Goal: Task Accomplishment & Management: Manage account settings

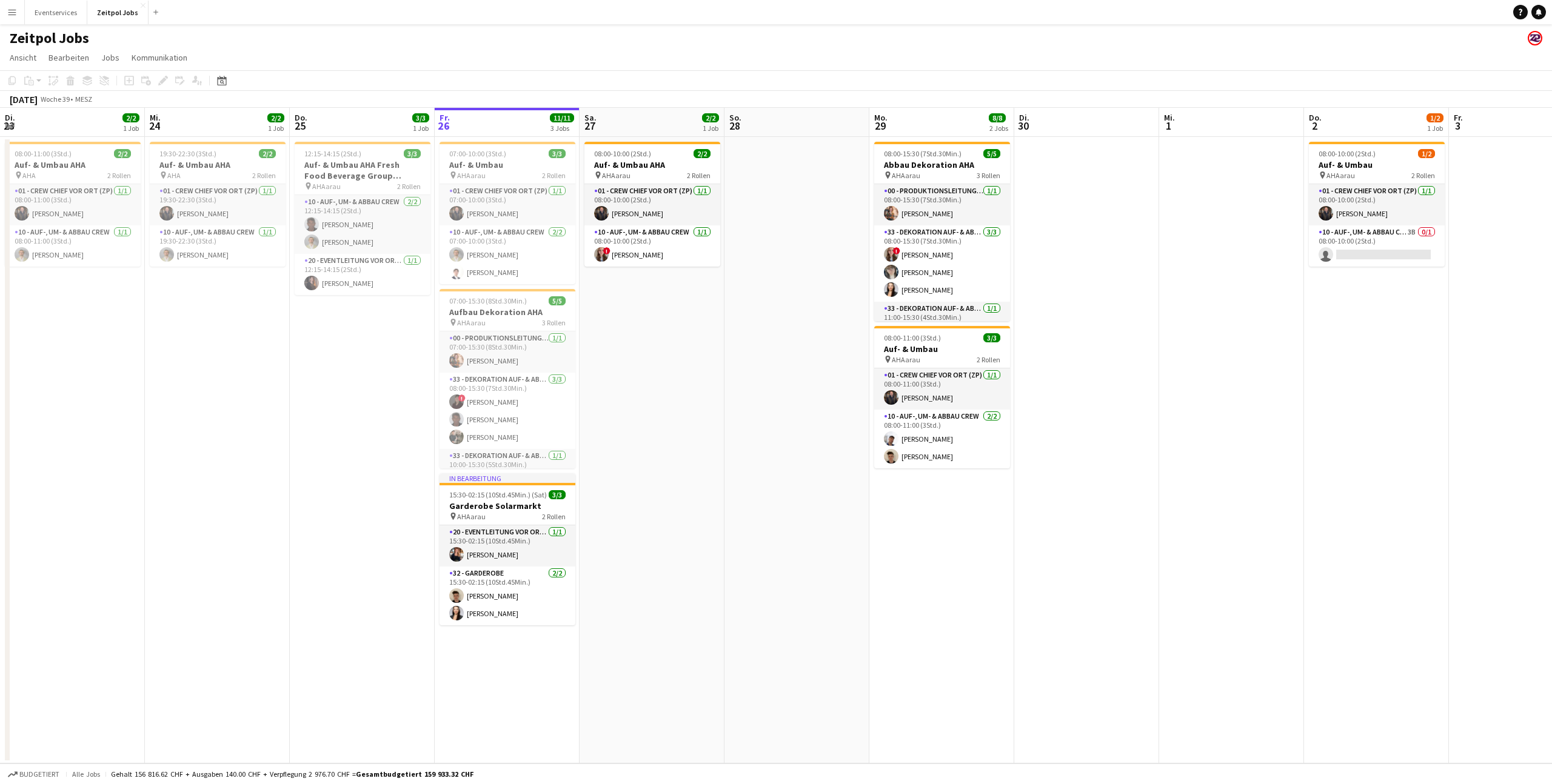
scroll to position [0, 290]
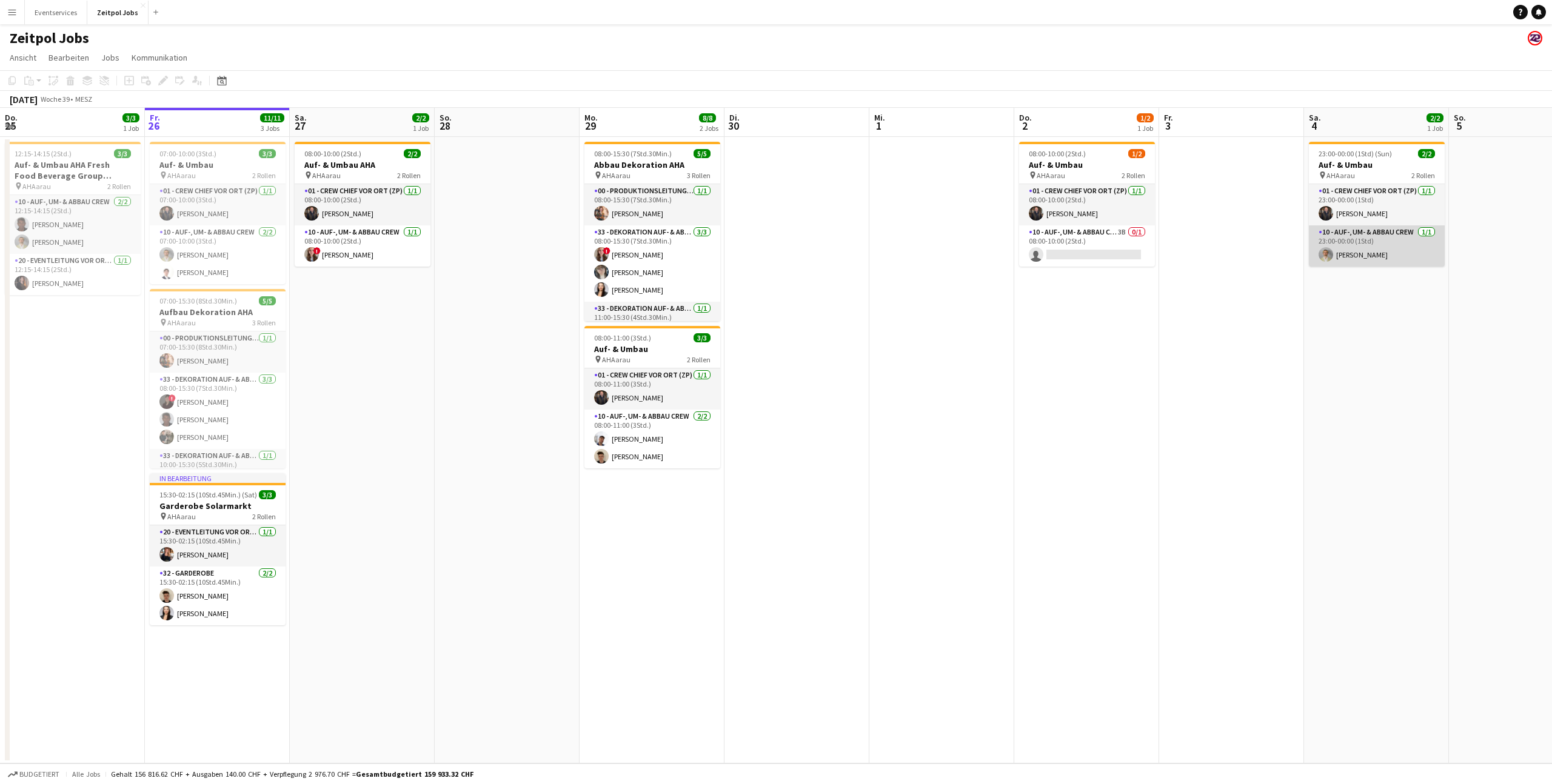
click at [1321, 262] on app-card-role "10 - Auf-, Um- & Abbau Crew [DATE] 23:00-00:00 (1Std) [PERSON_NAME]" at bounding box center [1376, 246] width 136 height 41
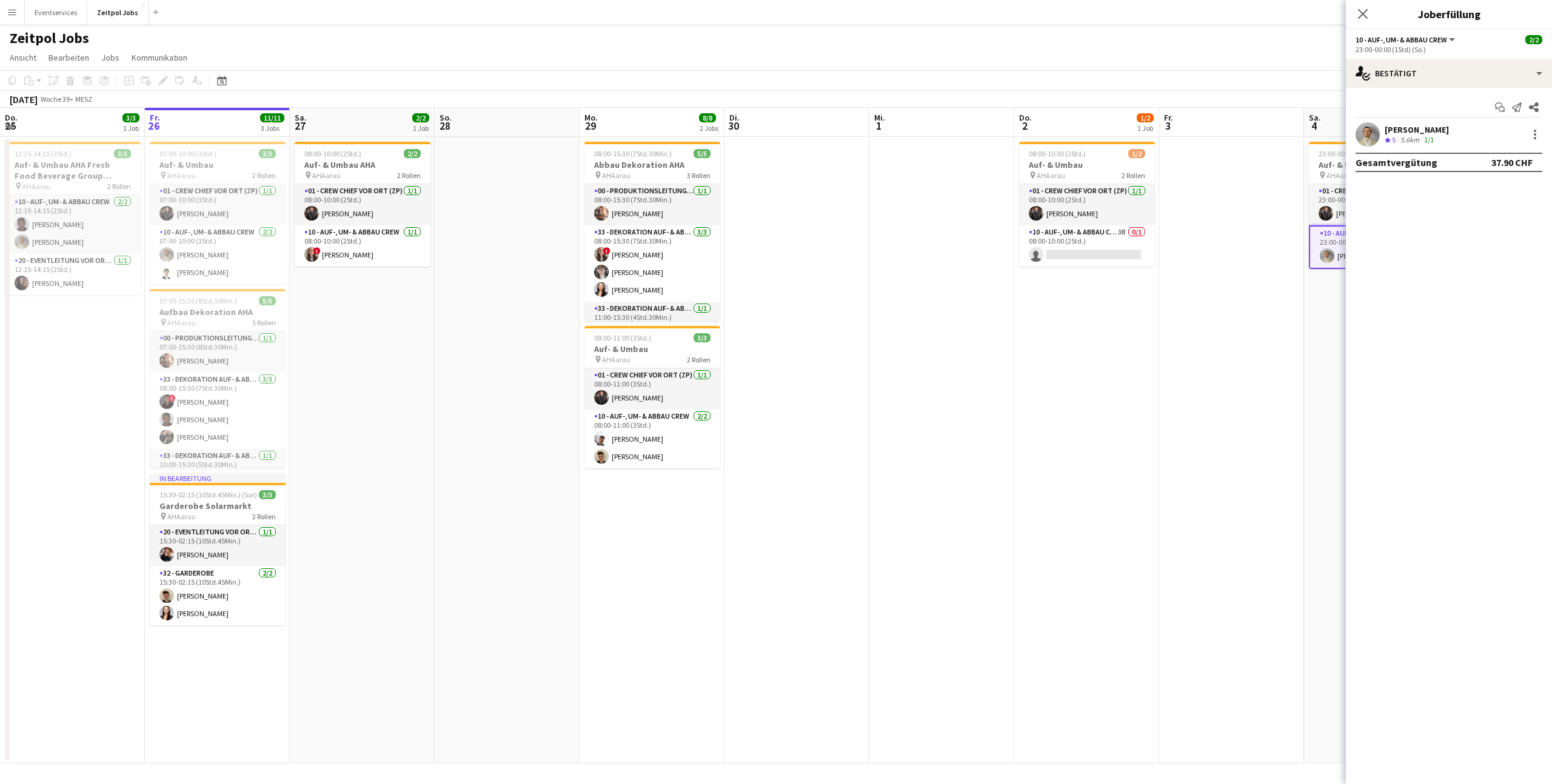
click at [1367, 133] on app-user-avatar at bounding box center [1368, 134] width 24 height 24
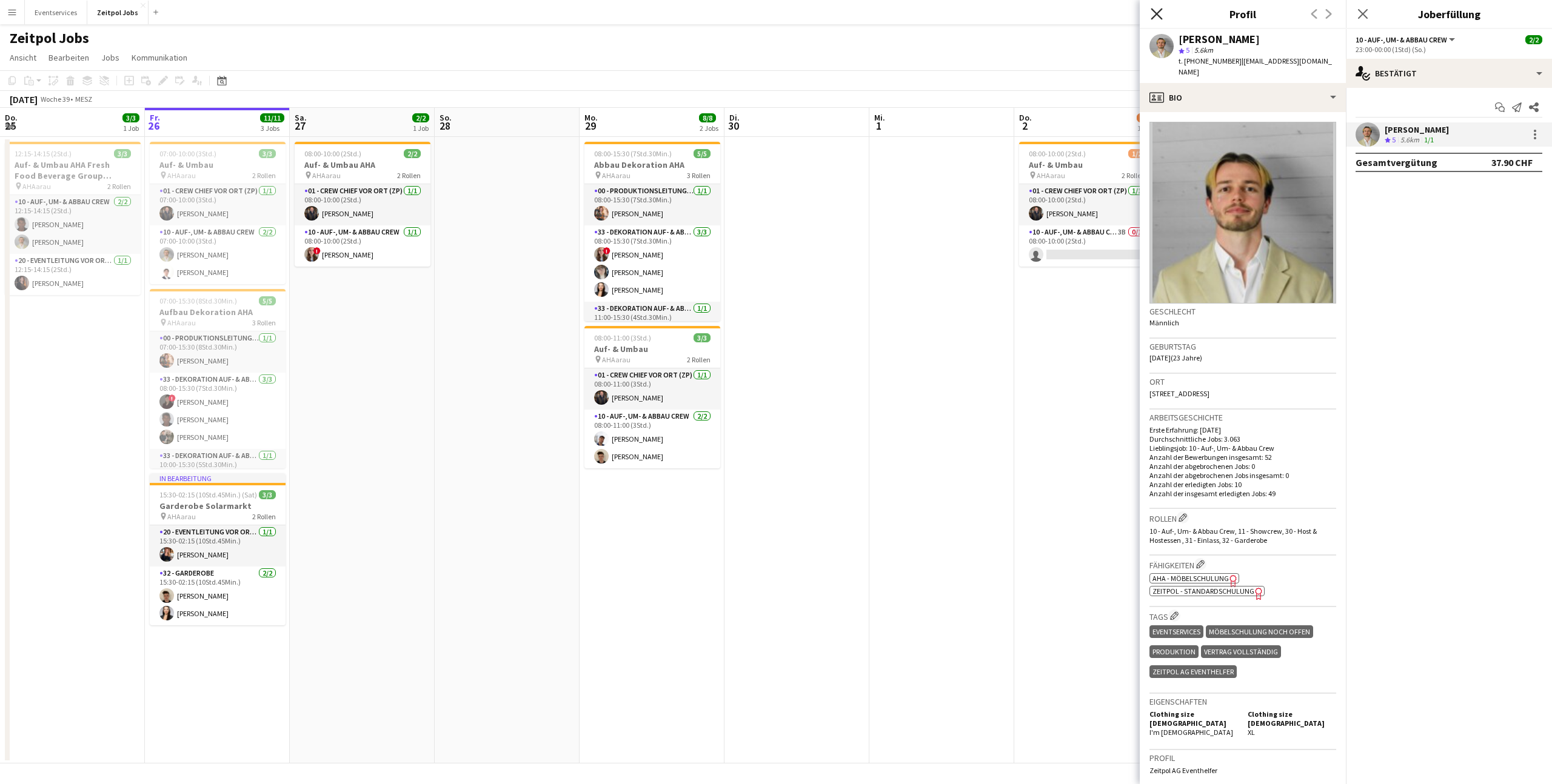
click at [1156, 12] on icon at bounding box center [1157, 14] width 12 height 12
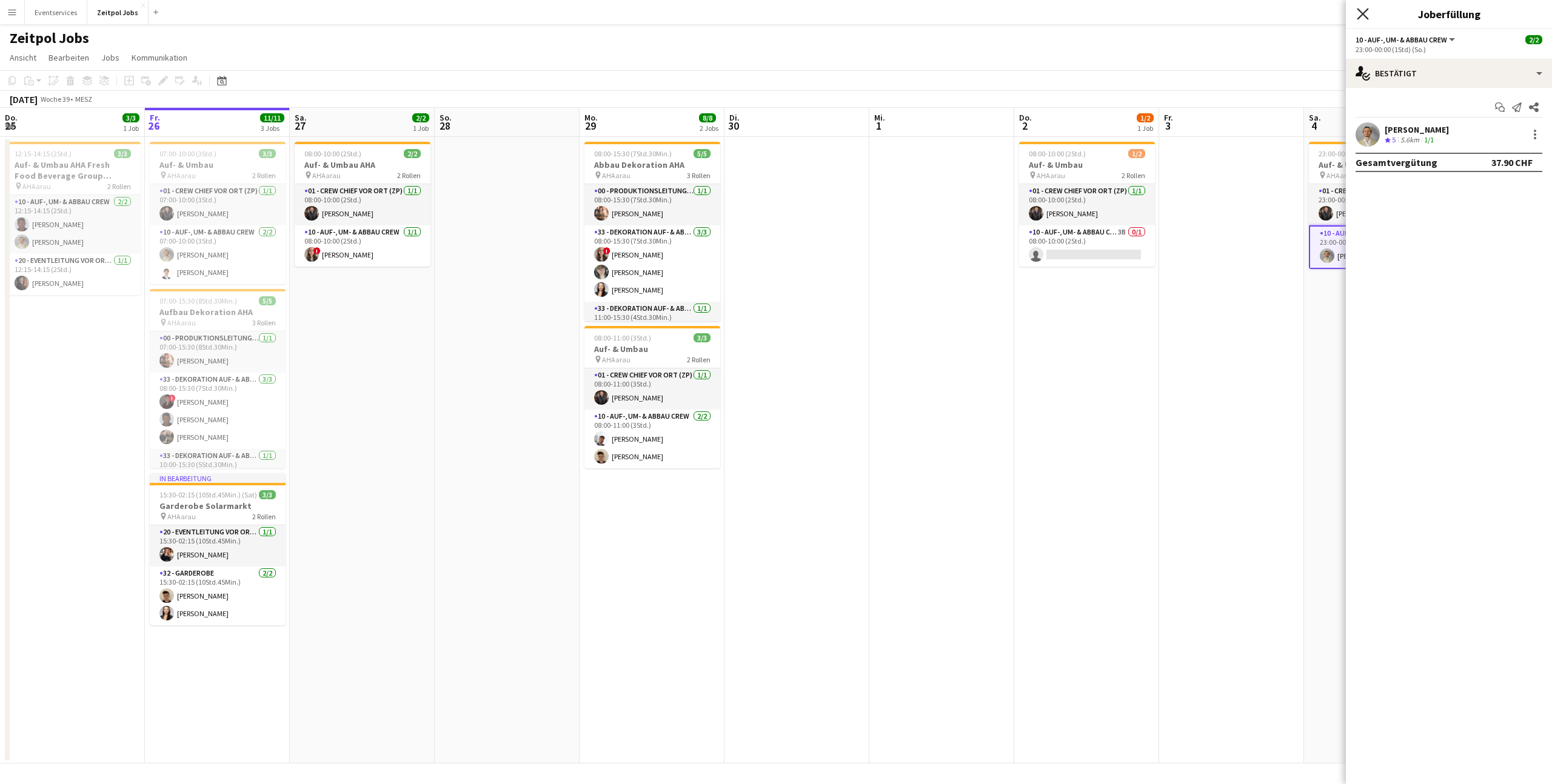
click at [1364, 15] on icon "Pop-in schließen" at bounding box center [1362, 14] width 12 height 12
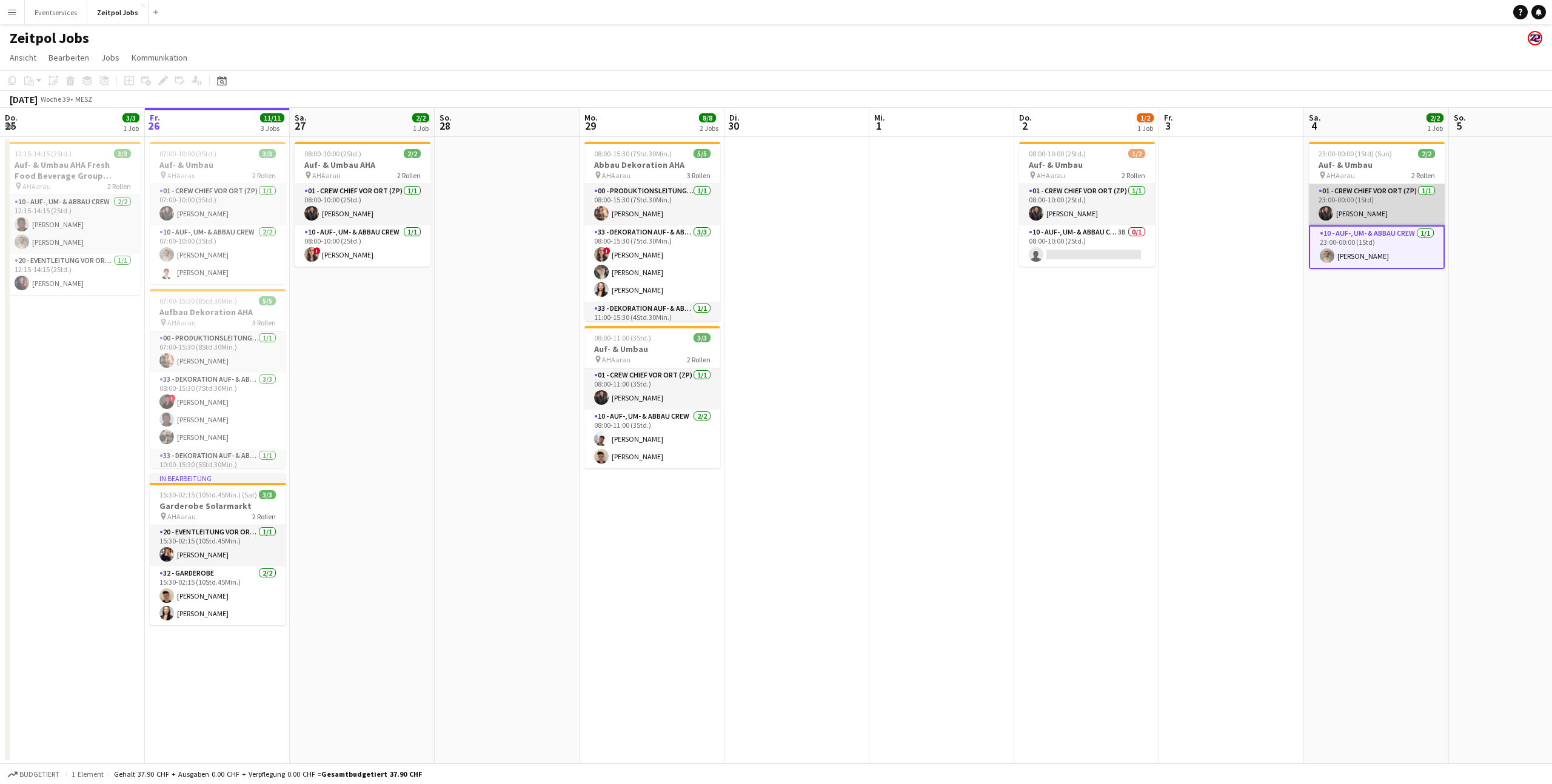
click at [1326, 215] on app-user-avatar at bounding box center [1326, 213] width 15 height 15
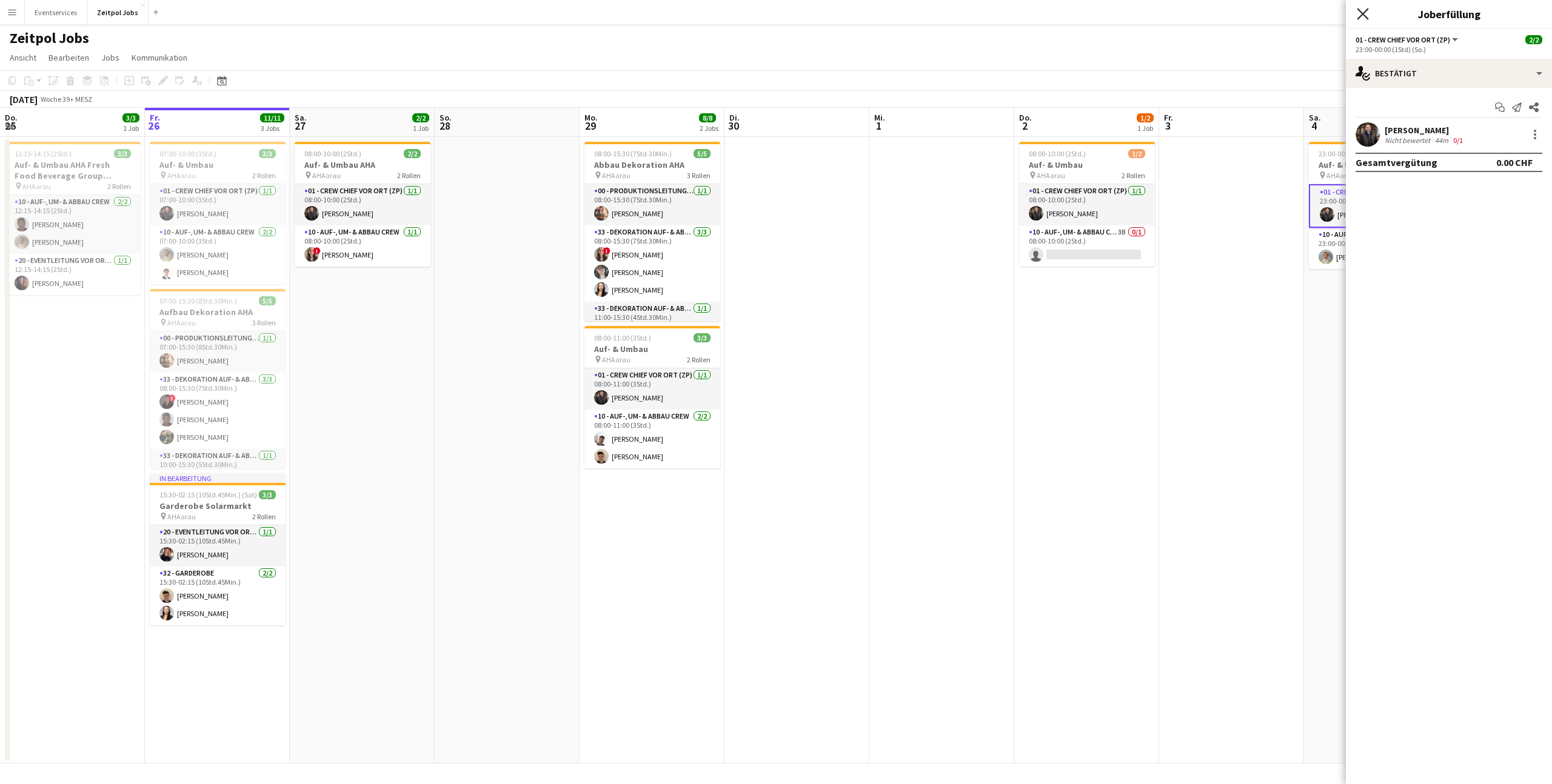
click at [1365, 14] on icon "Pop-in schließen" at bounding box center [1362, 14] width 12 height 12
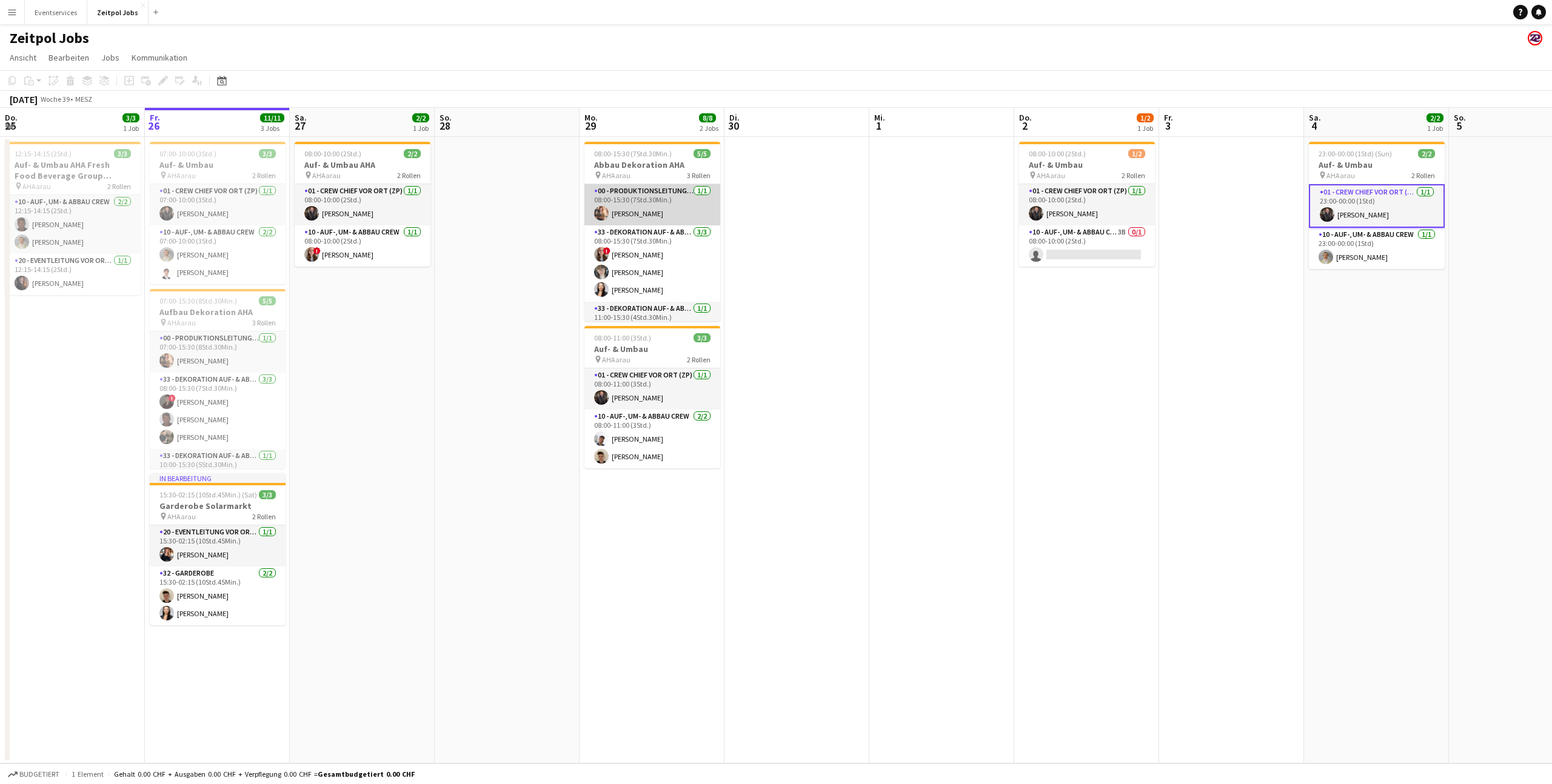
click at [600, 215] on app-user-avatar at bounding box center [601, 213] width 15 height 15
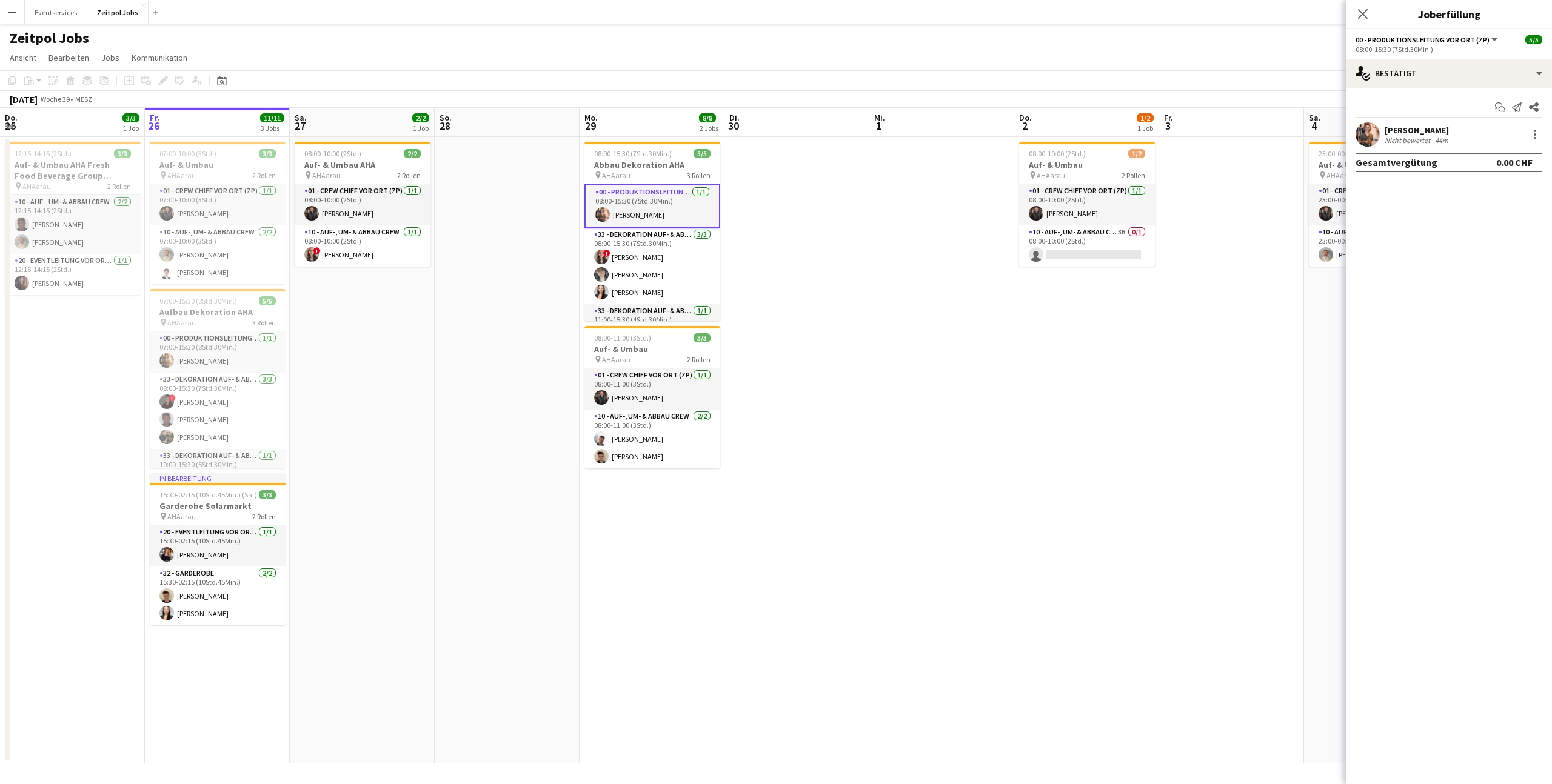
click at [1366, 135] on app-user-avatar at bounding box center [1368, 134] width 24 height 24
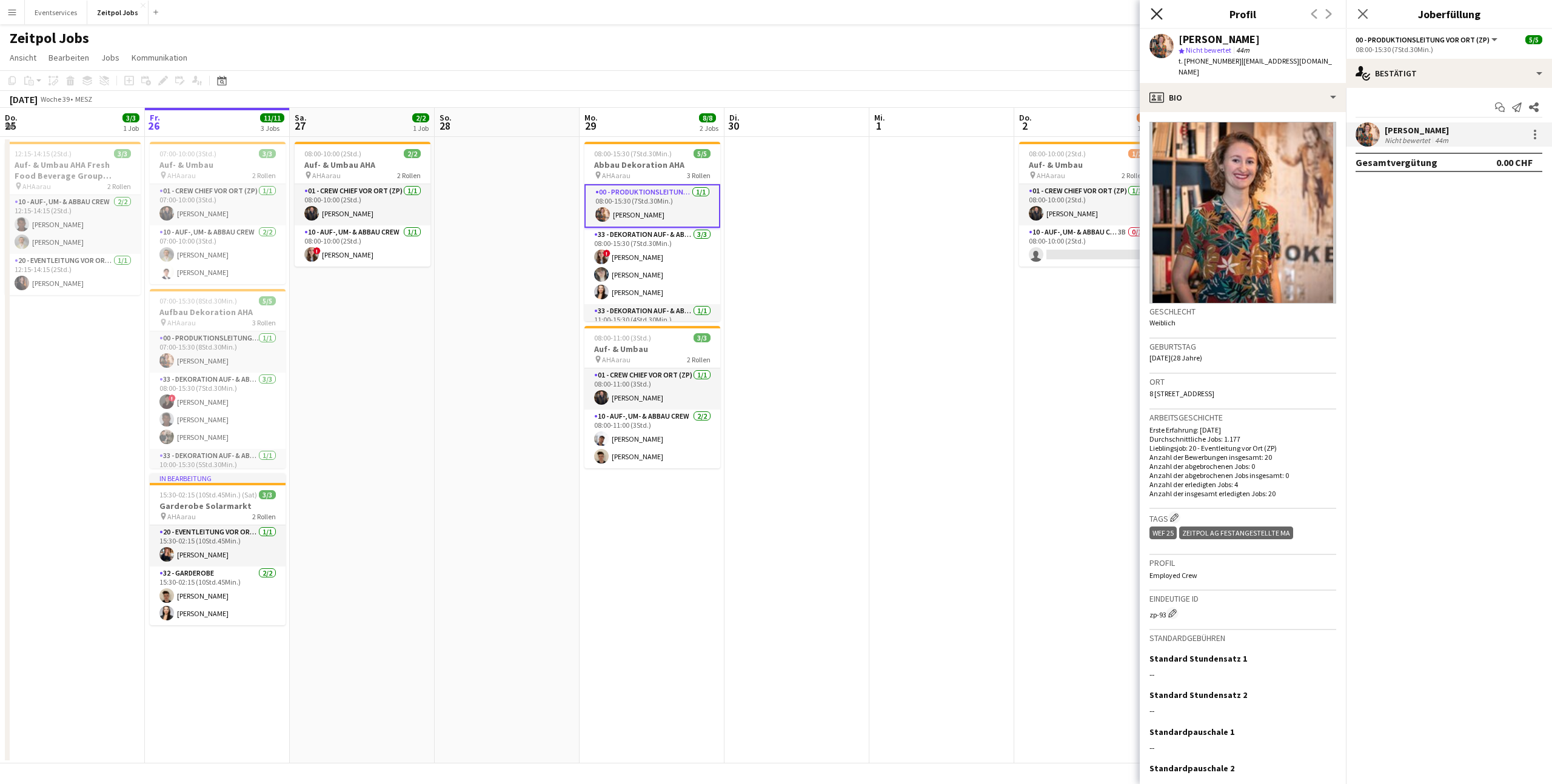
click at [1154, 12] on icon at bounding box center [1157, 14] width 12 height 12
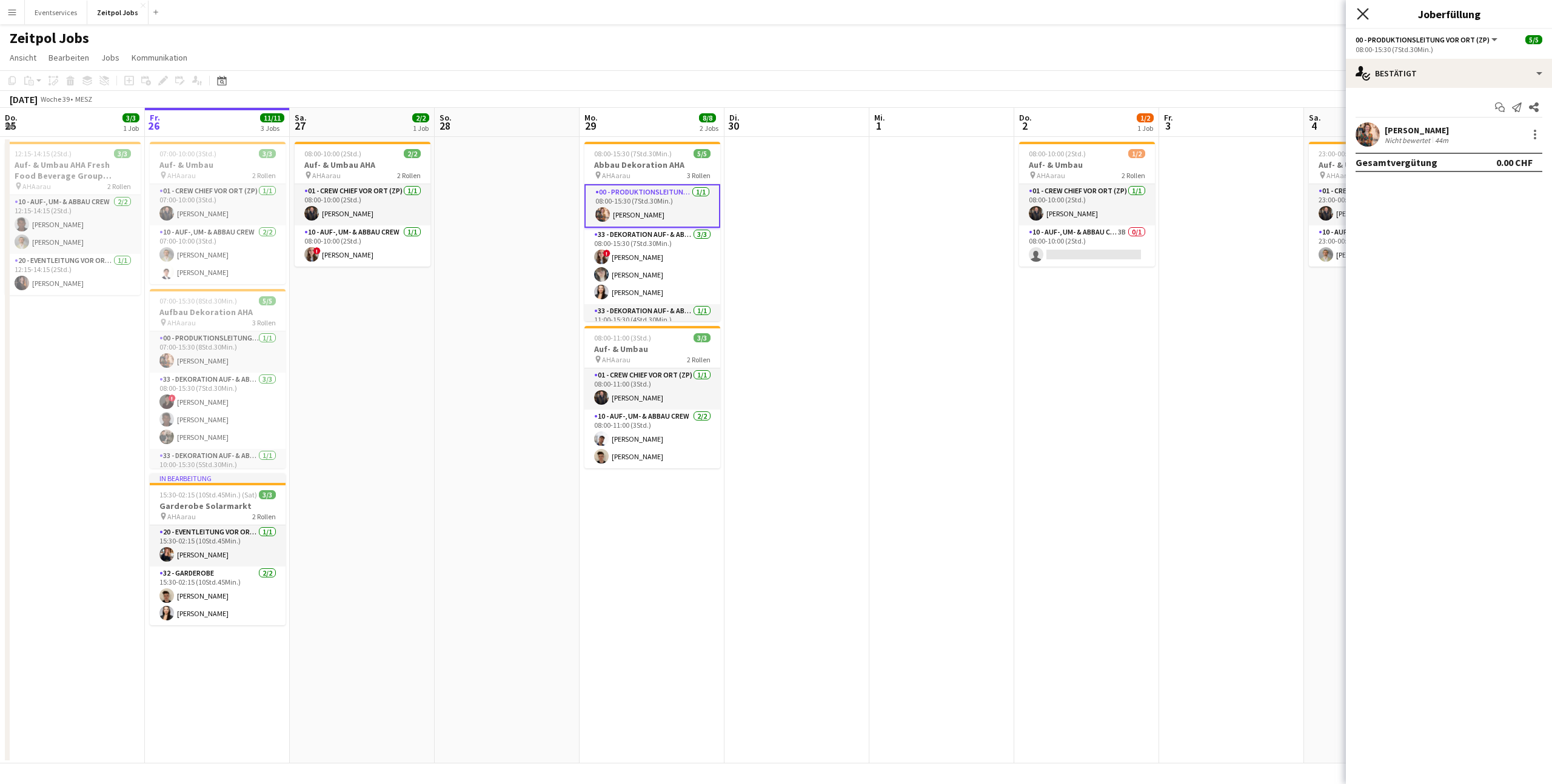
click at [1362, 17] on icon "Pop-in schließen" at bounding box center [1362, 14] width 12 height 12
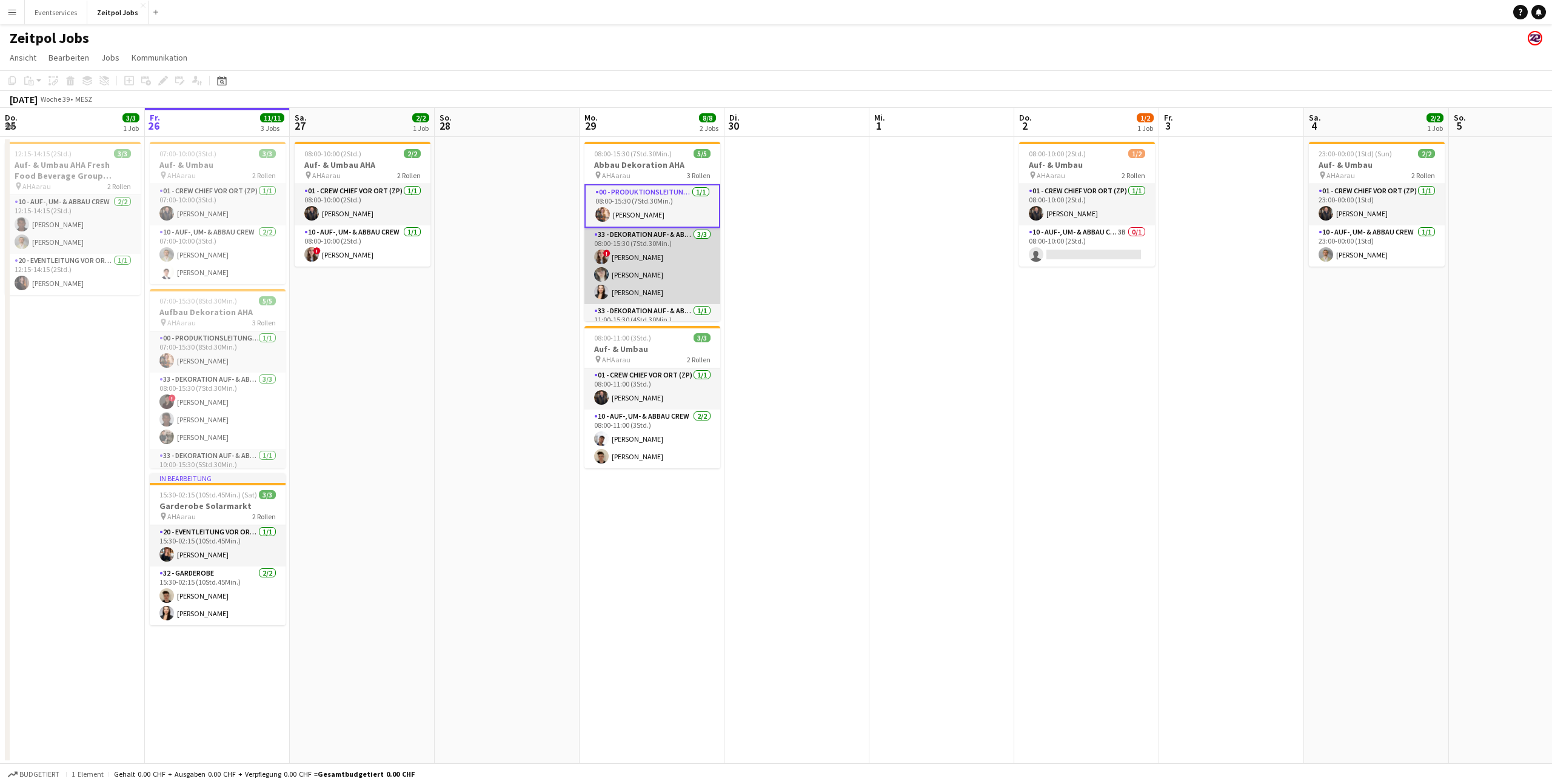
click at [600, 289] on app-user-avatar at bounding box center [601, 292] width 15 height 15
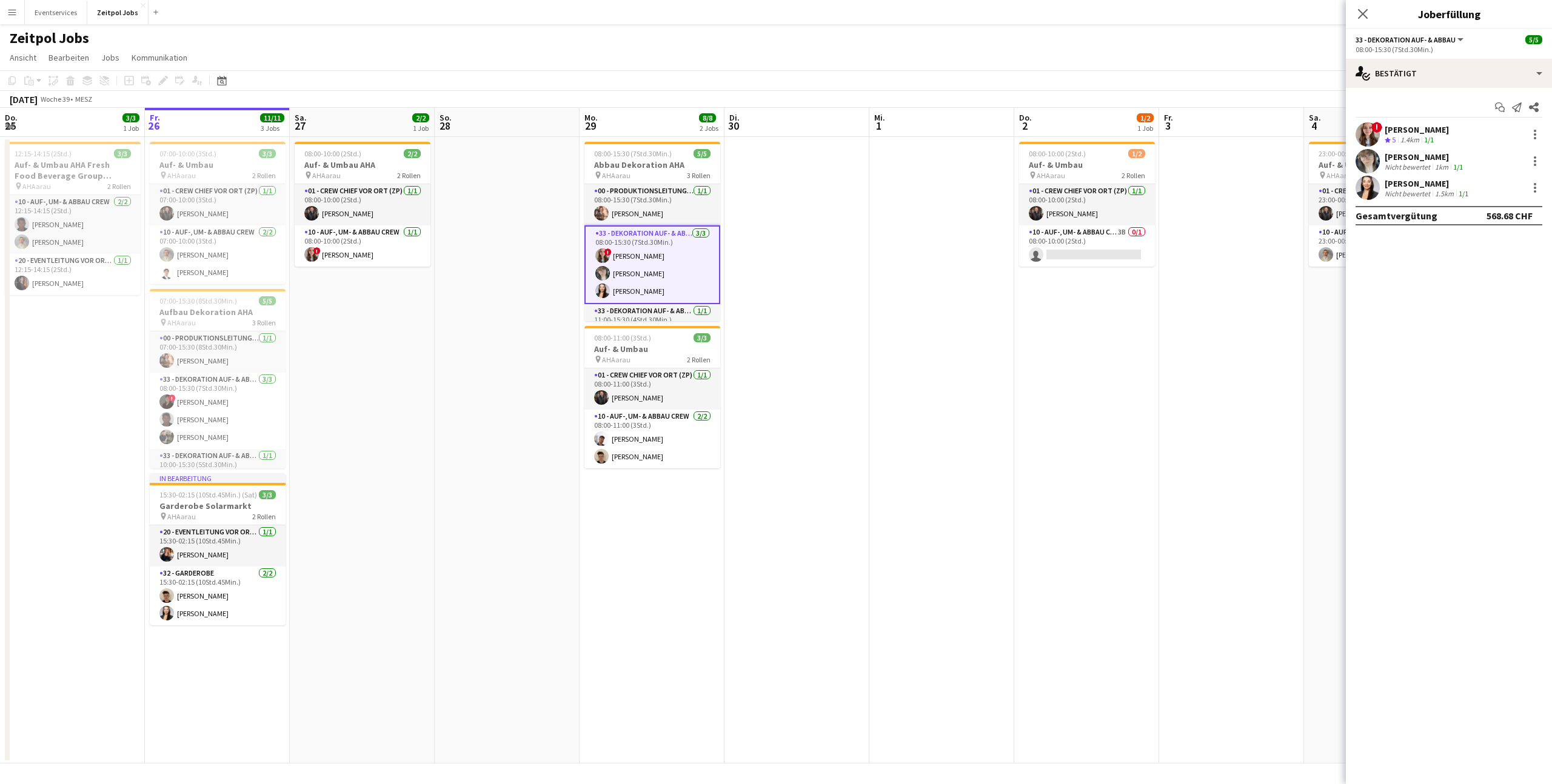
click at [1370, 185] on app-user-avatar at bounding box center [1368, 187] width 24 height 24
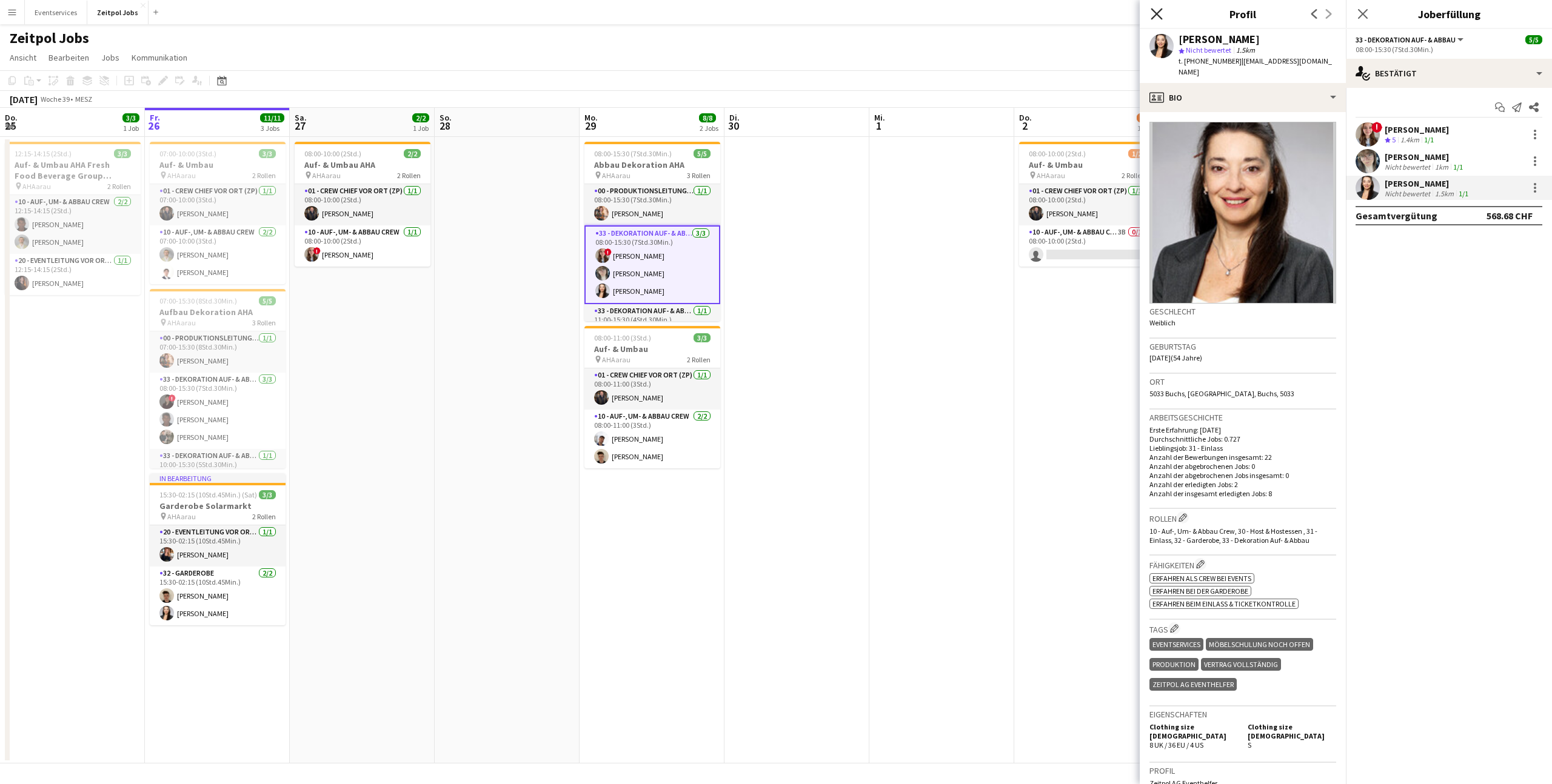
click at [1155, 12] on icon at bounding box center [1157, 14] width 12 height 12
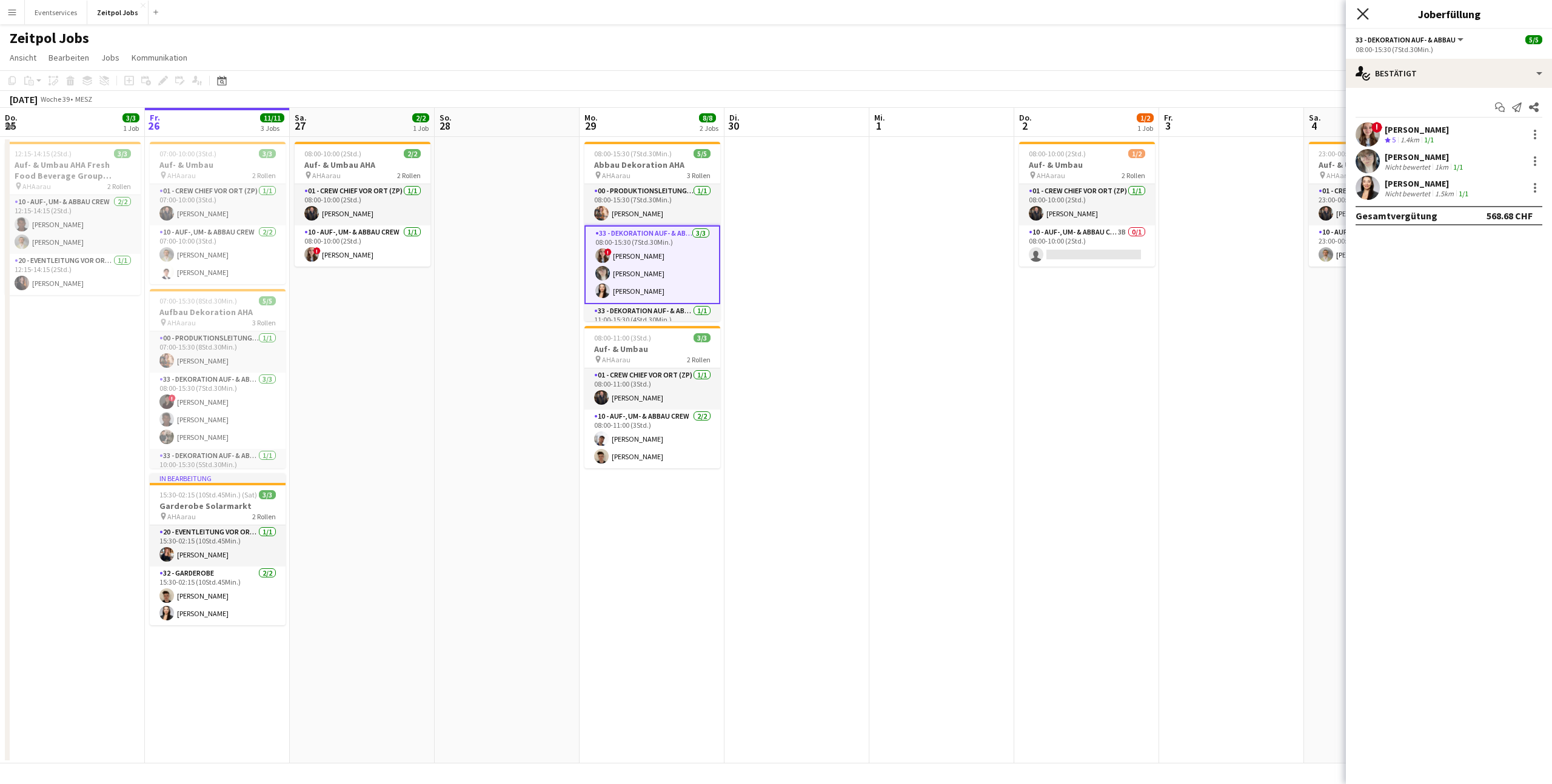
click at [1365, 13] on icon "Pop-in schließen" at bounding box center [1362, 14] width 12 height 12
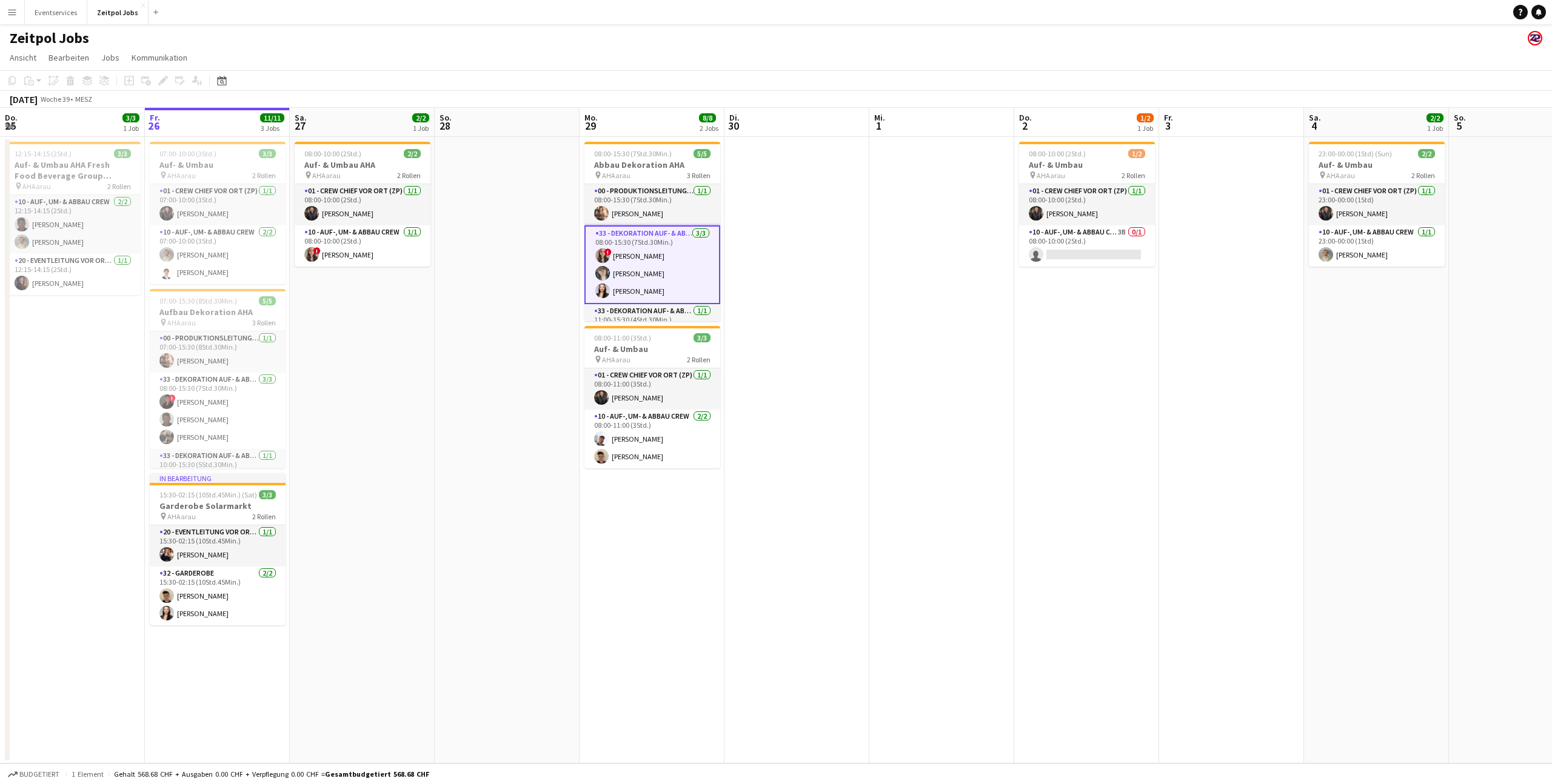
click at [607, 255] on span "!" at bounding box center [608, 252] width 7 height 7
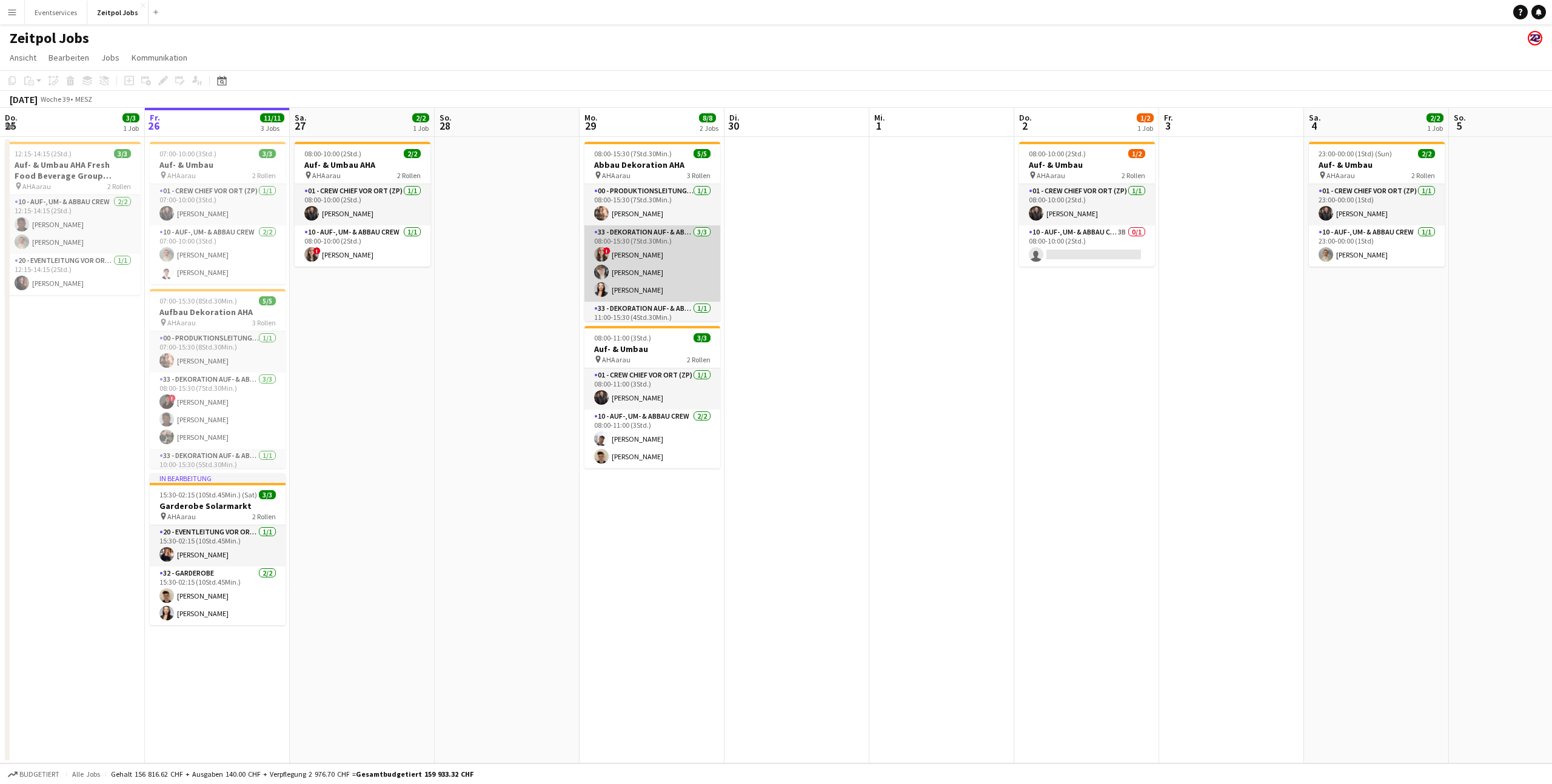
click at [597, 251] on app-user-avatar at bounding box center [601, 255] width 15 height 15
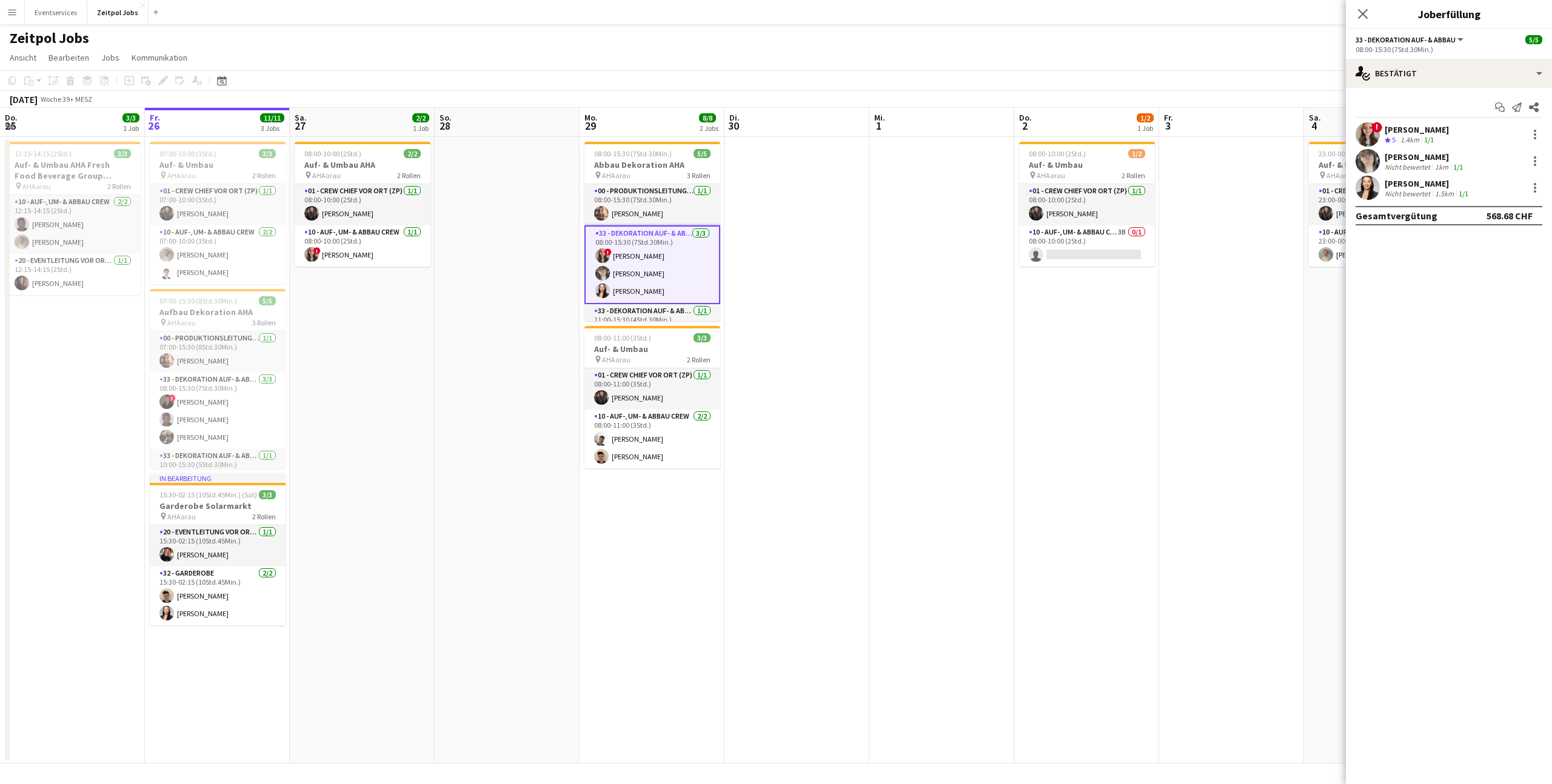
click at [1370, 133] on app-user-avatar at bounding box center [1368, 134] width 24 height 24
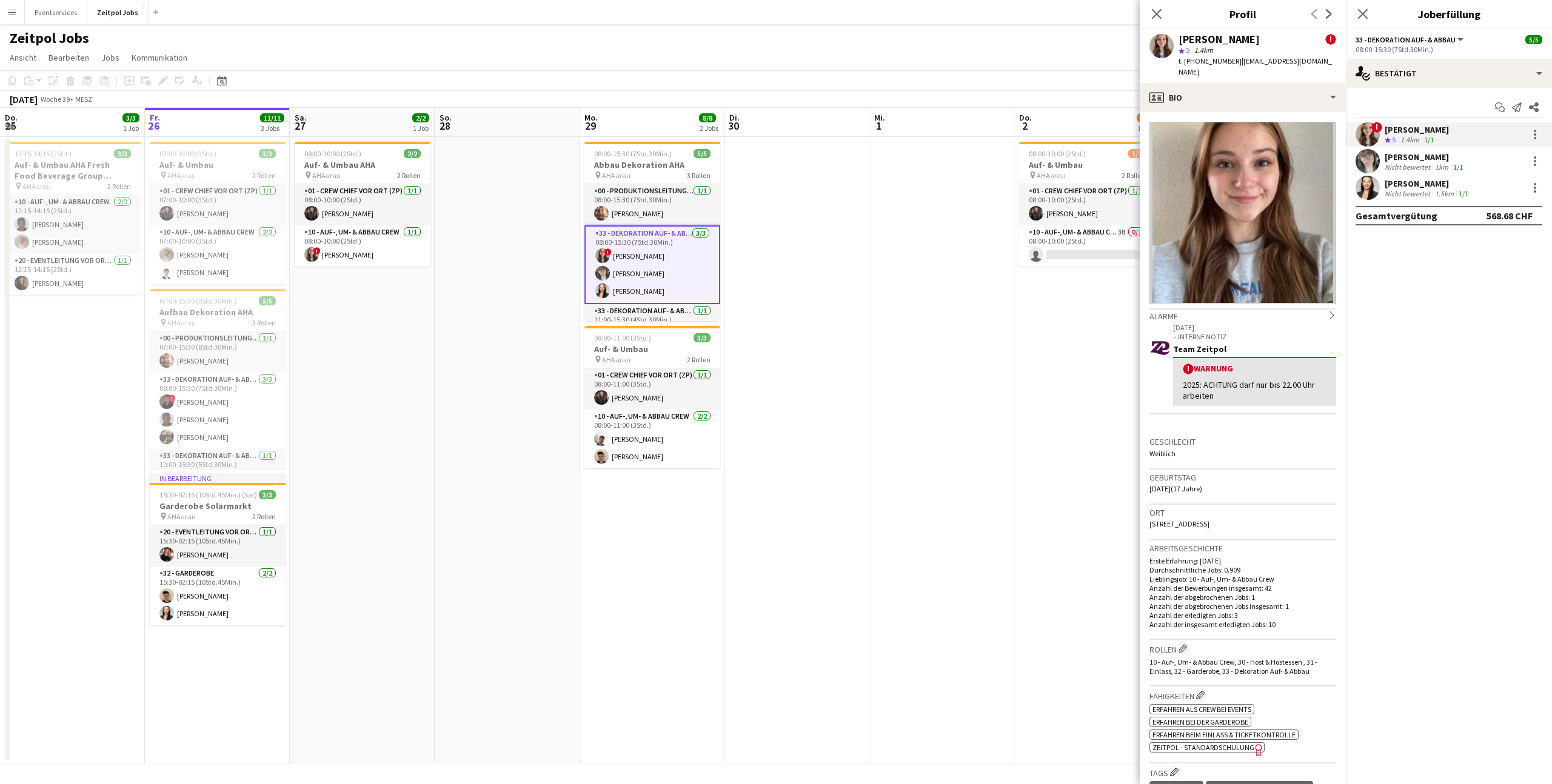
click at [1365, 161] on app-user-avatar at bounding box center [1368, 161] width 24 height 24
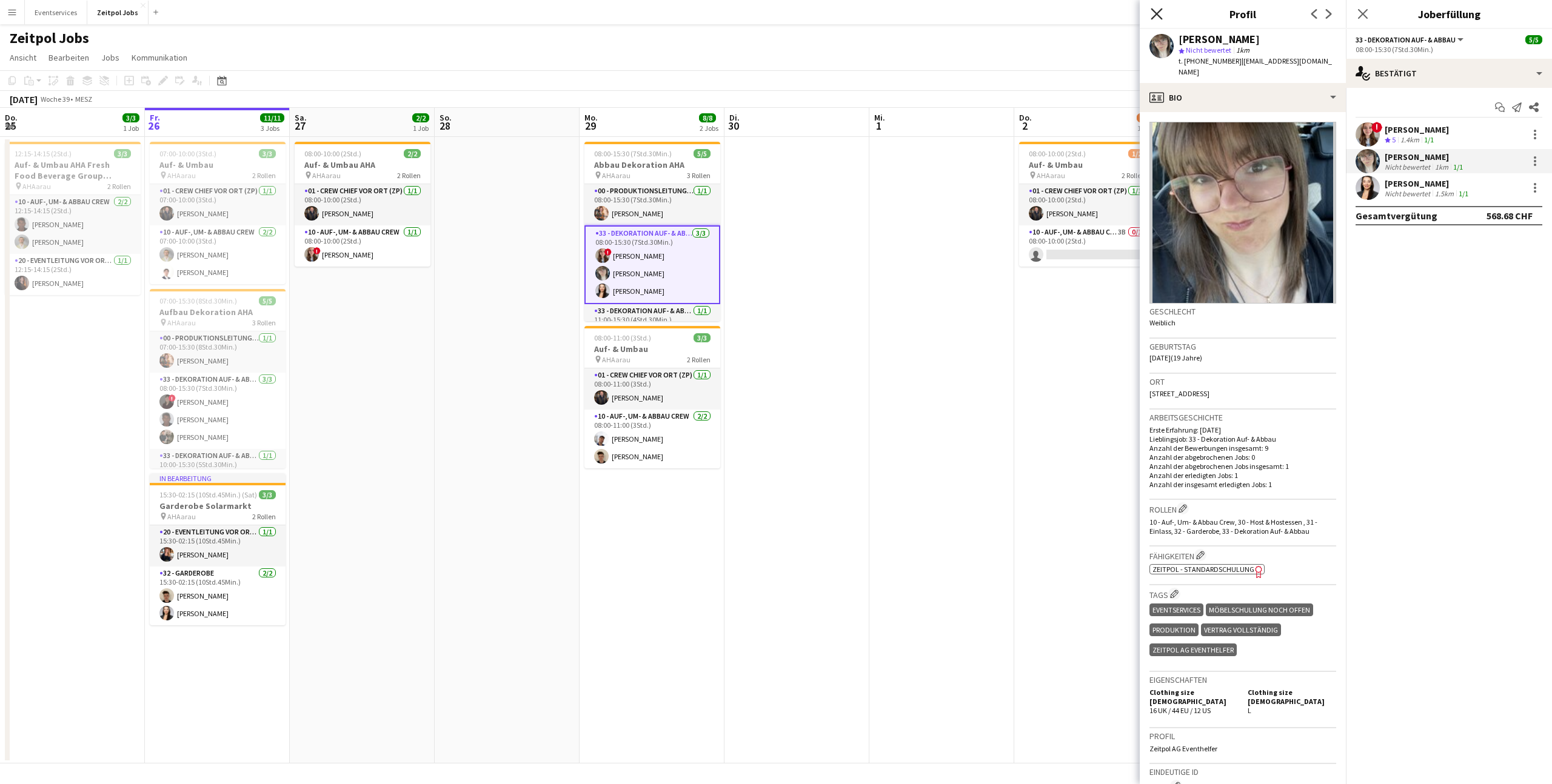
click at [1160, 10] on icon at bounding box center [1157, 14] width 12 height 12
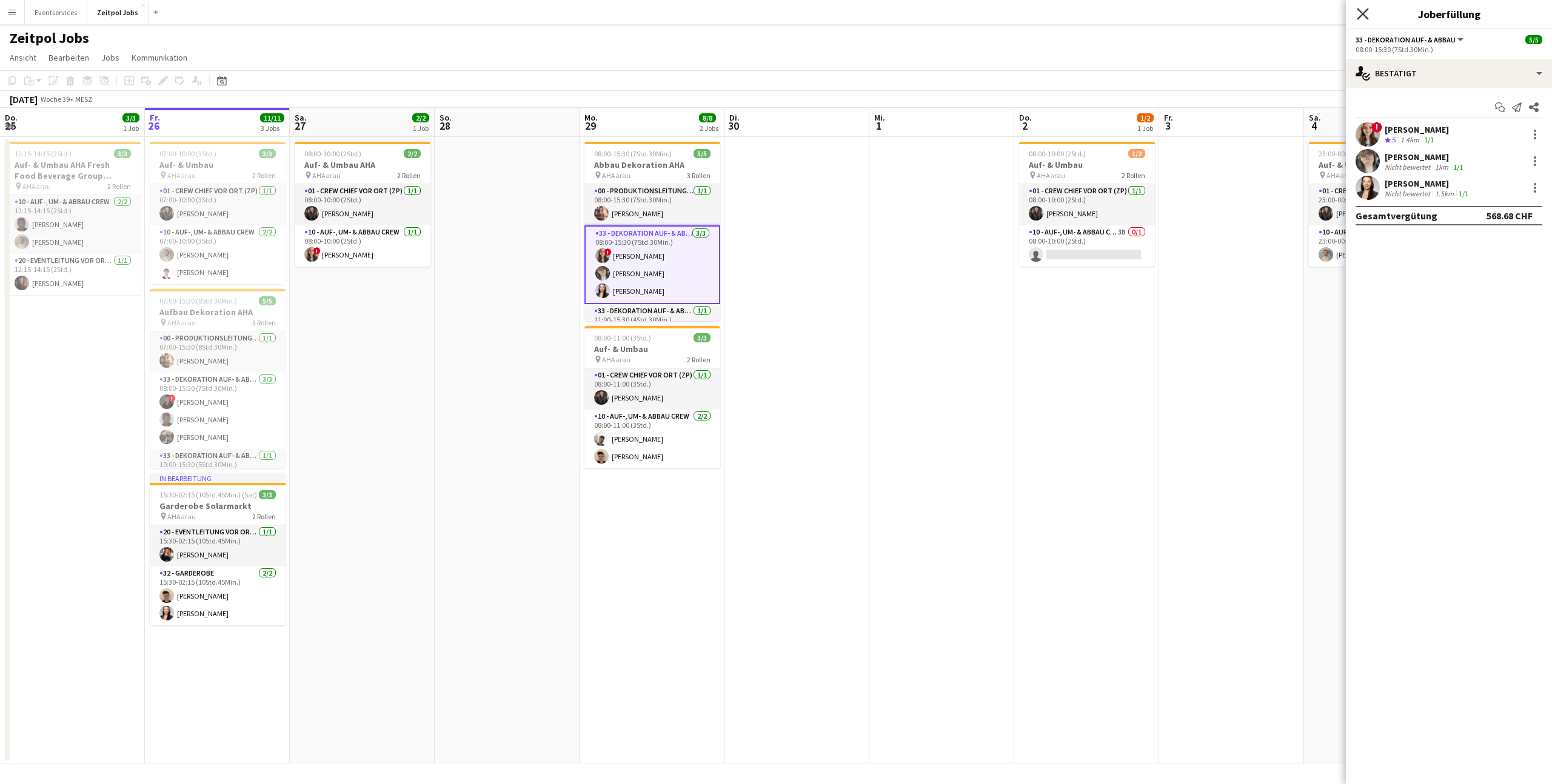
click at [1363, 13] on icon at bounding box center [1362, 14] width 12 height 12
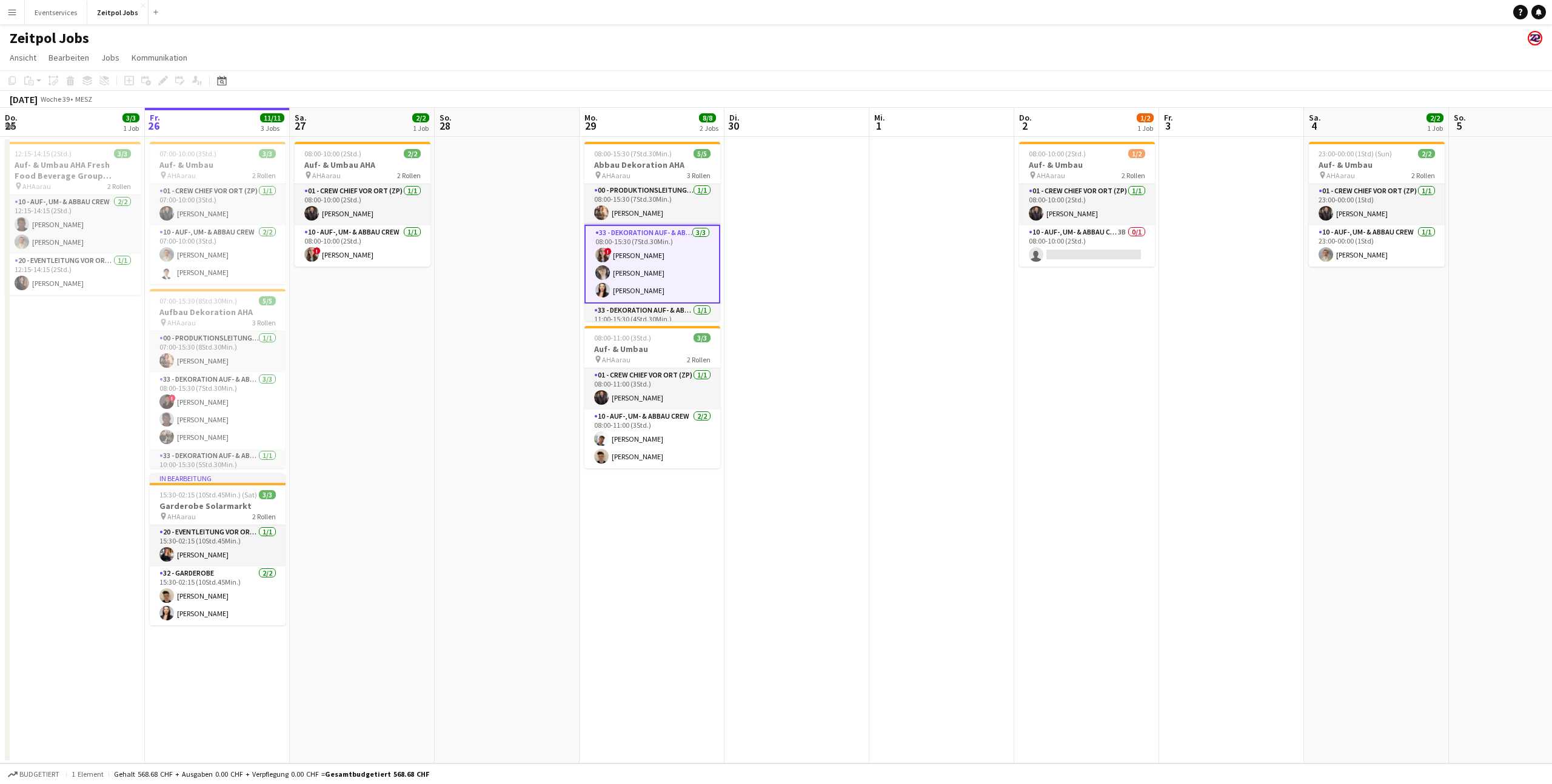
scroll to position [0, 0]
